Goal: Find specific page/section: Find specific page/section

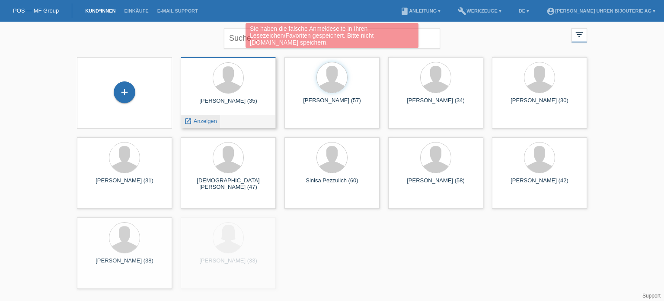
click at [199, 119] on span "Anzeigen" at bounding box center [205, 121] width 23 height 6
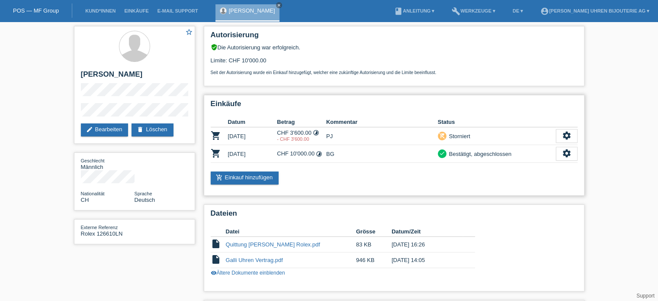
click at [295, 154] on td "CHF 10'000.00 timelapse" at bounding box center [301, 154] width 49 height 18
click at [277, 6] on icon "close" at bounding box center [279, 5] width 4 height 4
click at [35, 7] on link "POS — MF Group" at bounding box center [36, 10] width 46 height 6
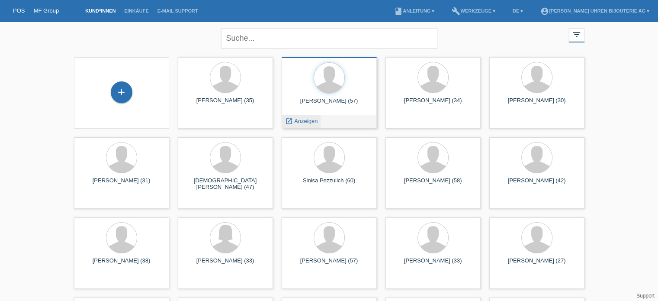
click at [302, 122] on span "Anzeigen" at bounding box center [305, 121] width 23 height 6
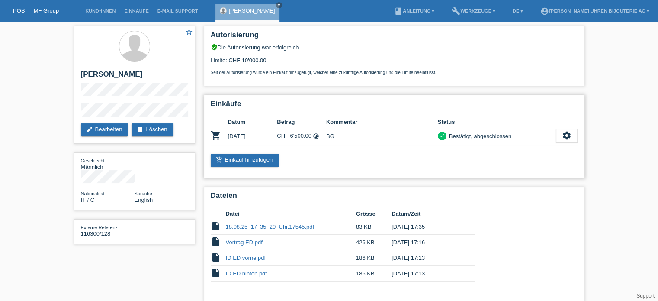
drag, startPoint x: 289, startPoint y: 135, endPoint x: 318, endPoint y: 133, distance: 29.1
click at [318, 133] on td "CHF 6'500.00 timelapse" at bounding box center [301, 136] width 49 height 18
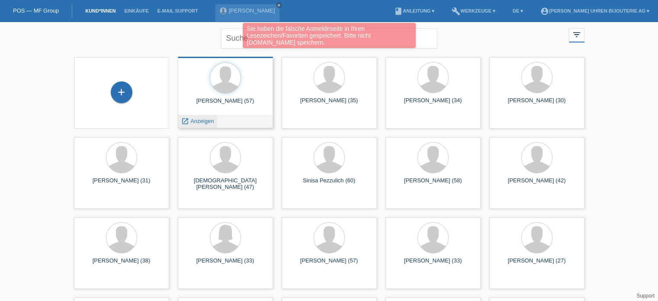
click at [204, 122] on span "Anzeigen" at bounding box center [201, 121] width 23 height 6
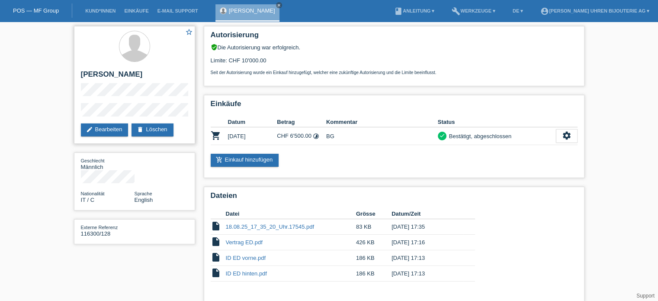
drag, startPoint x: 81, startPoint y: 75, endPoint x: 128, endPoint y: 78, distance: 47.3
click at [128, 78] on h2 "[PERSON_NAME]" at bounding box center [134, 76] width 107 height 13
click at [49, 12] on link "POS — MF Group" at bounding box center [36, 10] width 46 height 6
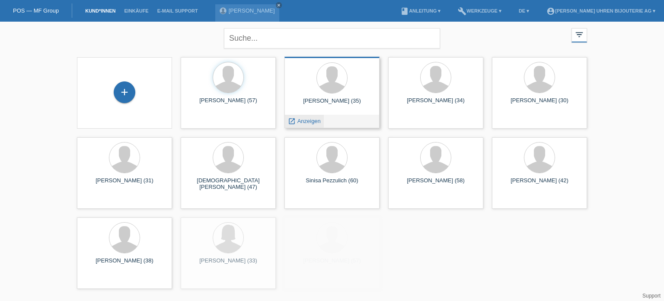
click at [306, 122] on span "Anzeigen" at bounding box center [309, 121] width 23 height 6
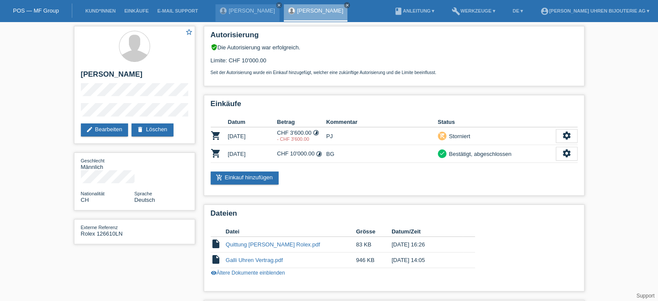
click at [34, 11] on link "POS — MF Group" at bounding box center [36, 10] width 46 height 6
